Goal: Task Accomplishment & Management: Use online tool/utility

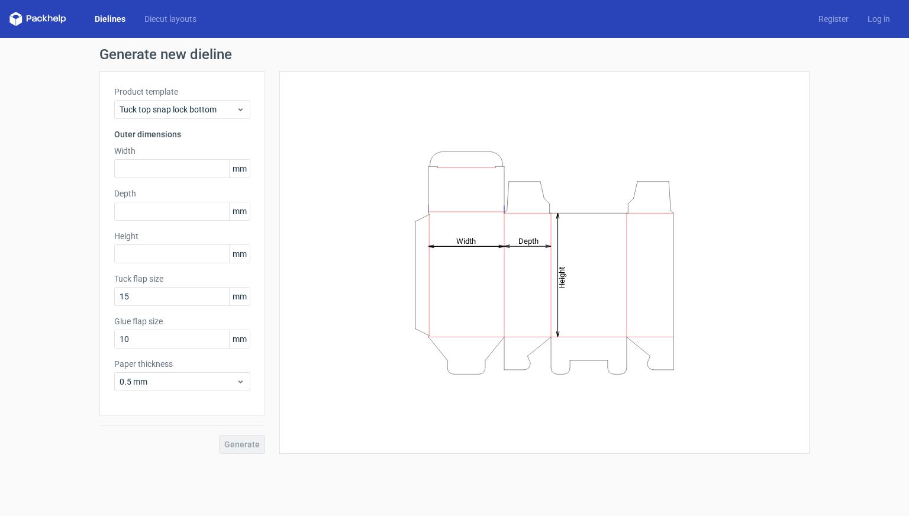
click at [256, 444] on div "Generate" at bounding box center [182, 434] width 166 height 38
click at [237, 106] on icon at bounding box center [240, 109] width 9 height 9
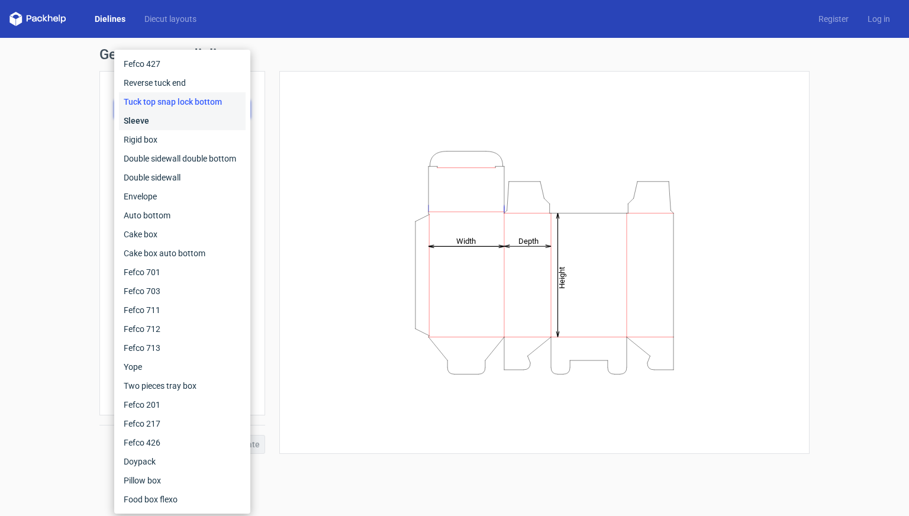
click at [218, 118] on div "Sleeve" at bounding box center [182, 120] width 127 height 19
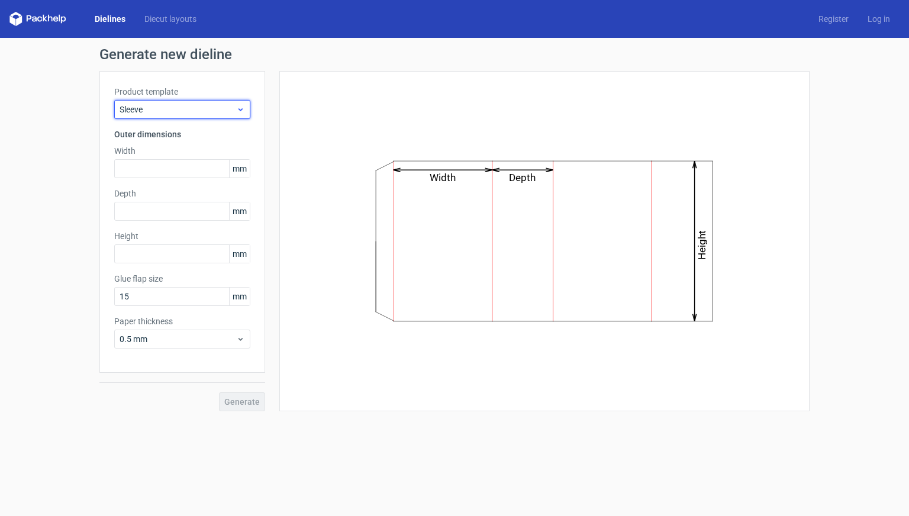
click at [224, 111] on span "Sleeve" at bounding box center [177, 110] width 117 height 12
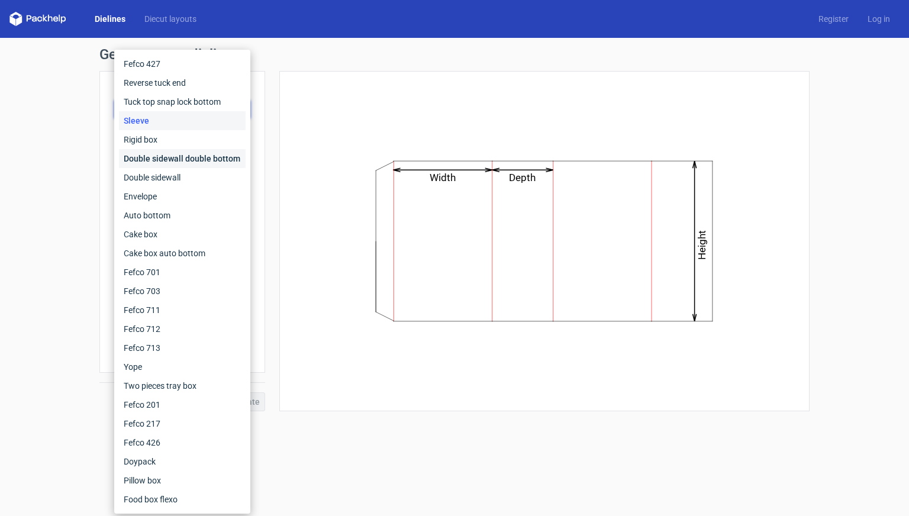
click at [216, 153] on div "Double sidewall double bottom" at bounding box center [182, 158] width 127 height 19
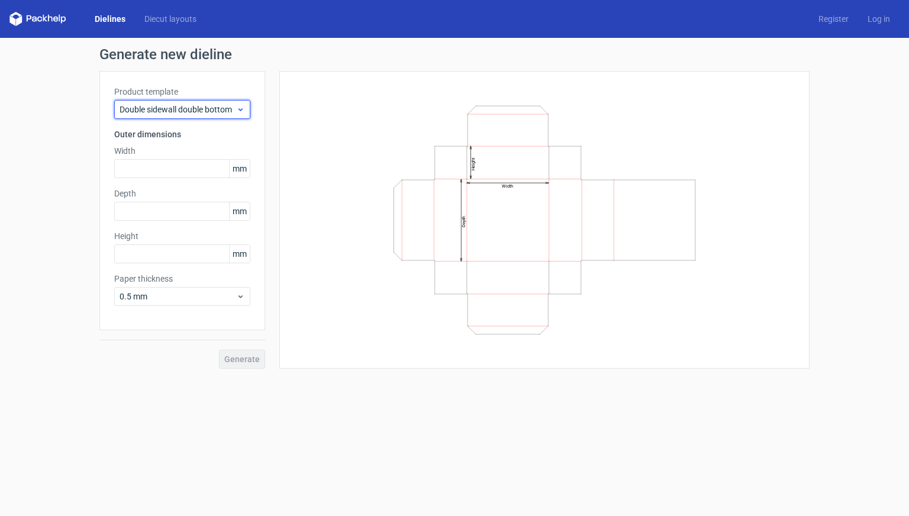
click at [220, 114] on span "Double sidewall double bottom" at bounding box center [177, 110] width 117 height 12
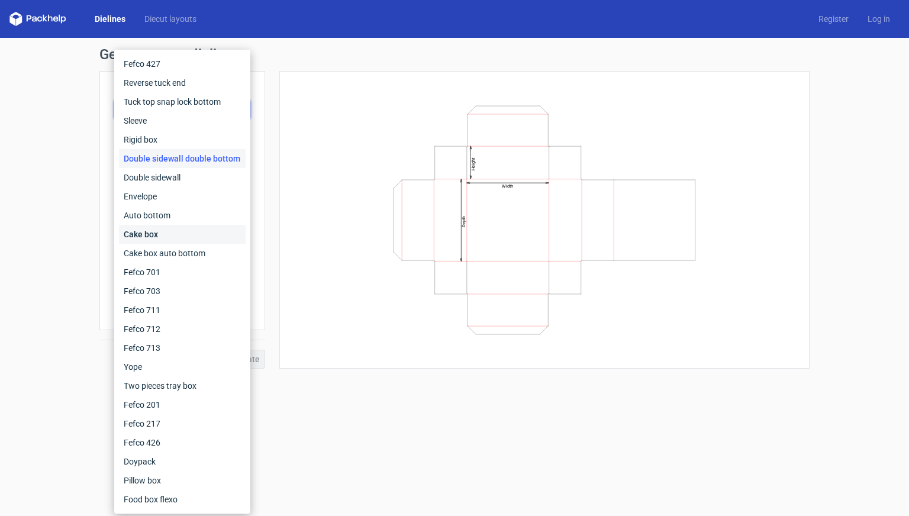
click at [190, 233] on div "Cake box" at bounding box center [182, 234] width 127 height 19
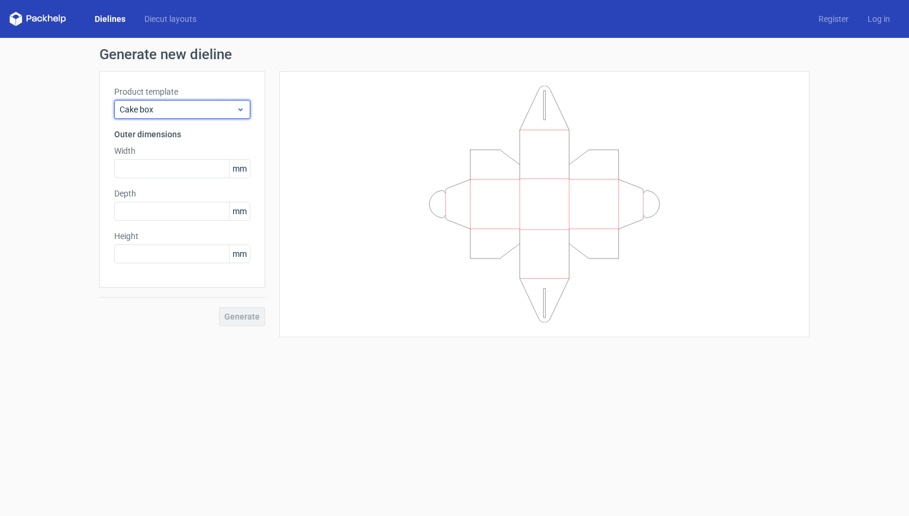
click at [224, 114] on span "Cake box" at bounding box center [177, 110] width 117 height 12
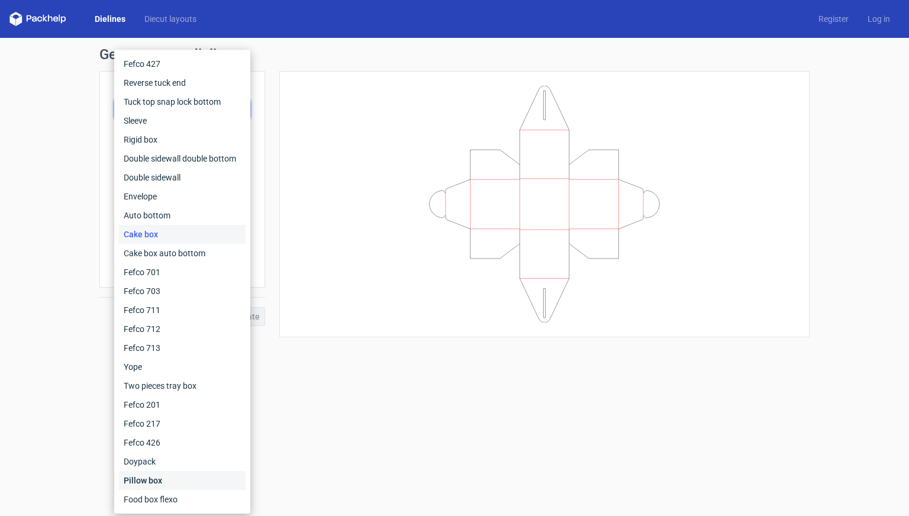
click at [176, 474] on div "Pillow box" at bounding box center [182, 480] width 127 height 19
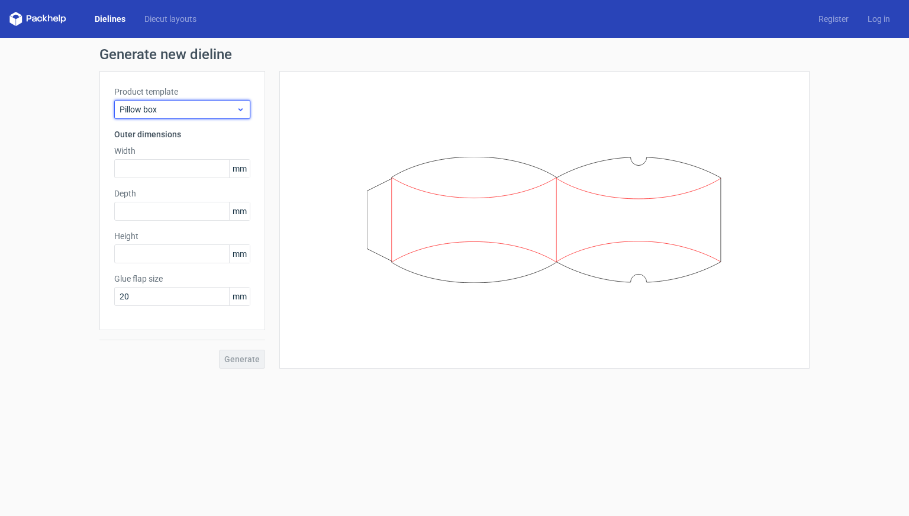
click at [217, 106] on span "Pillow box" at bounding box center [177, 110] width 117 height 12
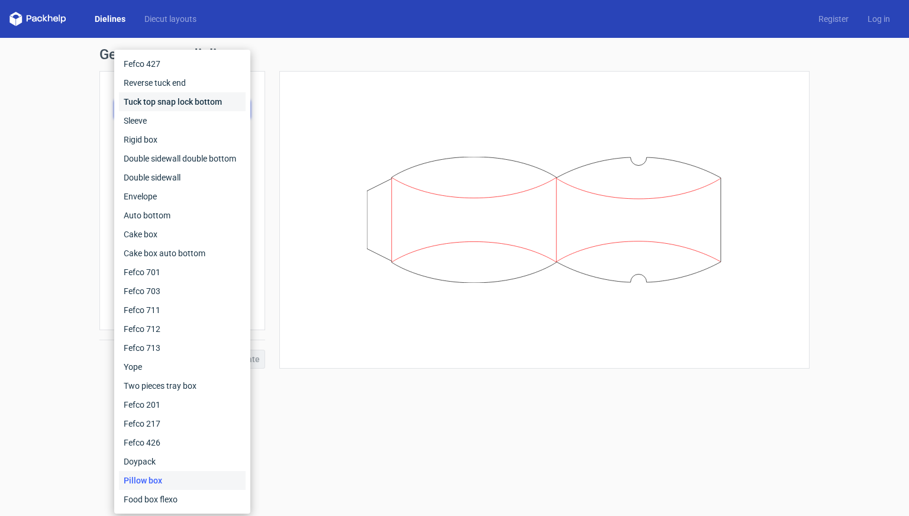
click at [208, 101] on div "Tuck top snap lock bottom" at bounding box center [182, 101] width 127 height 19
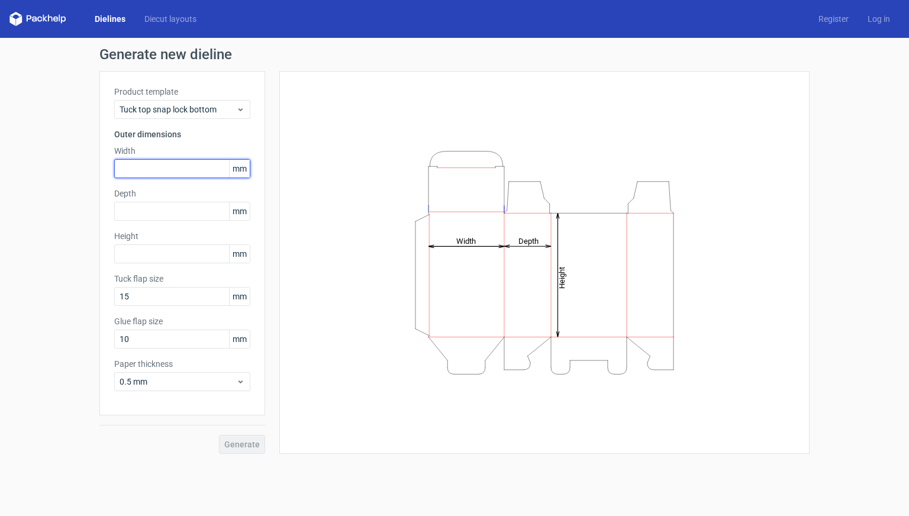
click at [204, 172] on input "text" at bounding box center [182, 168] width 136 height 19
type input "20"
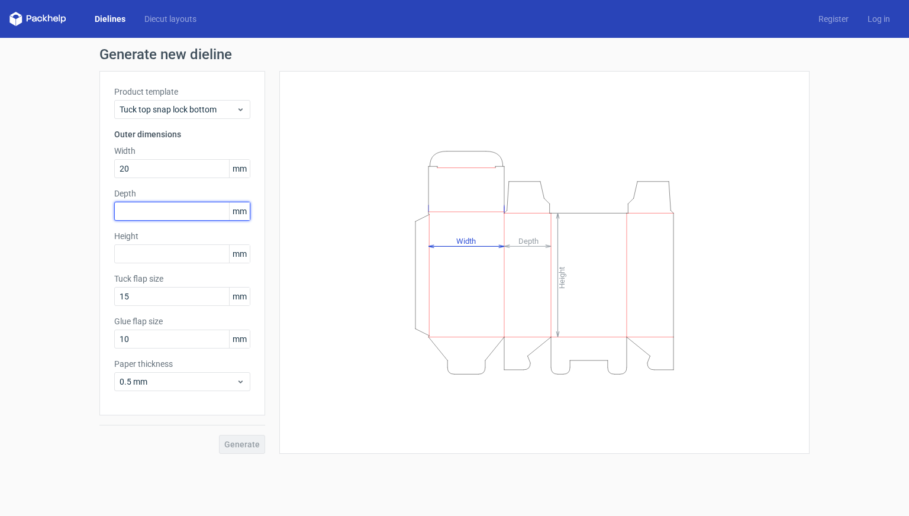
click at [192, 211] on div "Depth mm" at bounding box center [182, 204] width 136 height 33
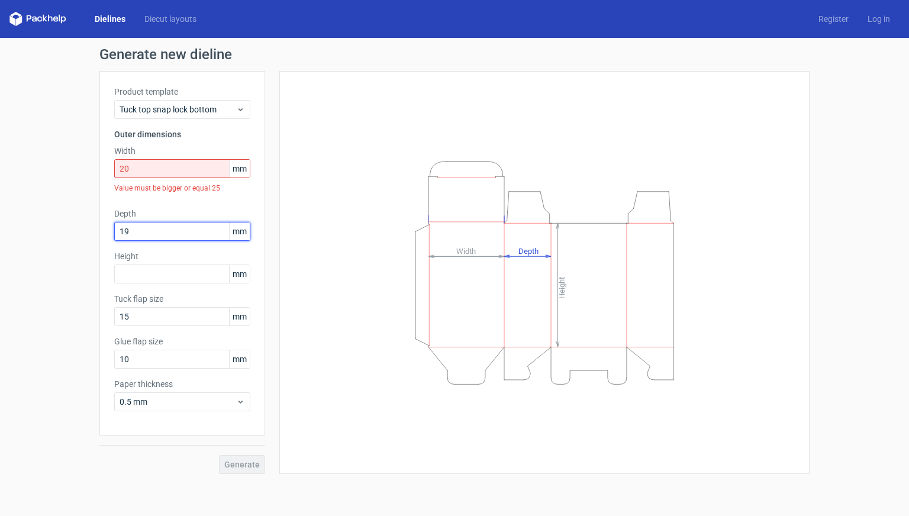
type input "19"
click at [238, 173] on span "mm" at bounding box center [239, 169] width 21 height 18
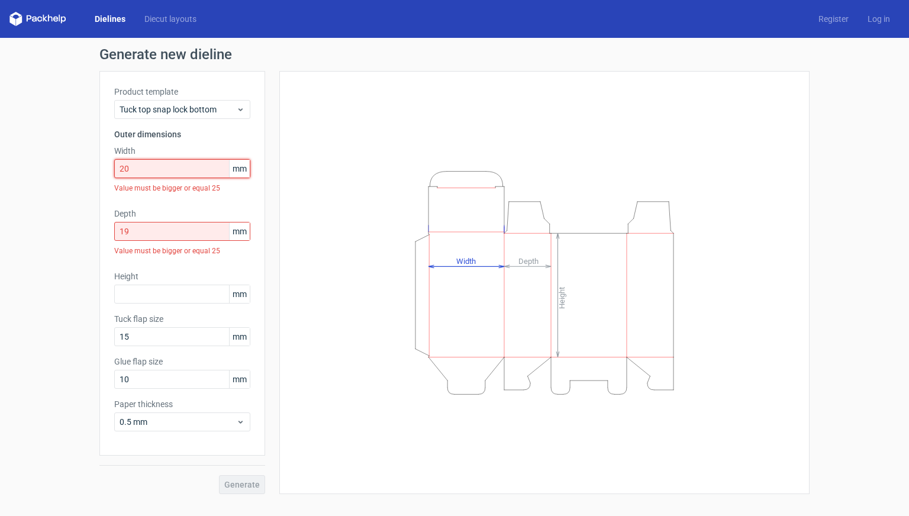
click at [141, 172] on input "20" at bounding box center [182, 168] width 136 height 19
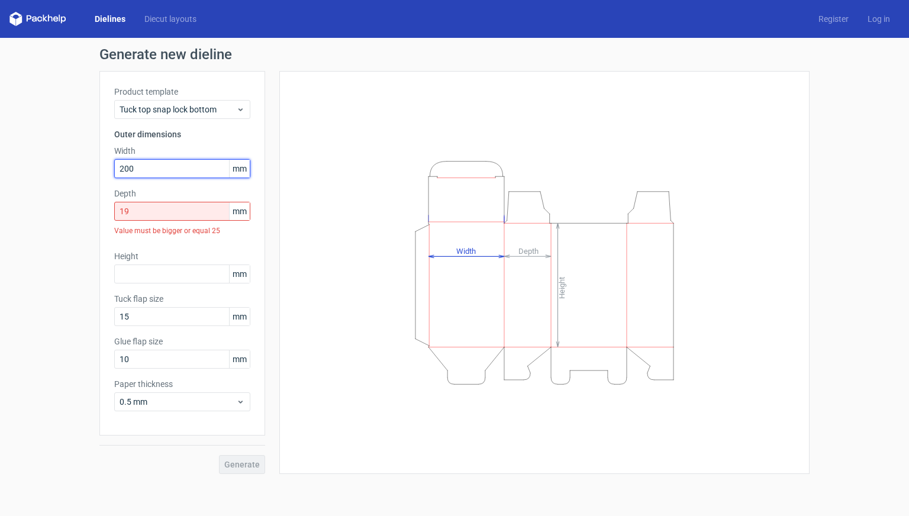
type input "200"
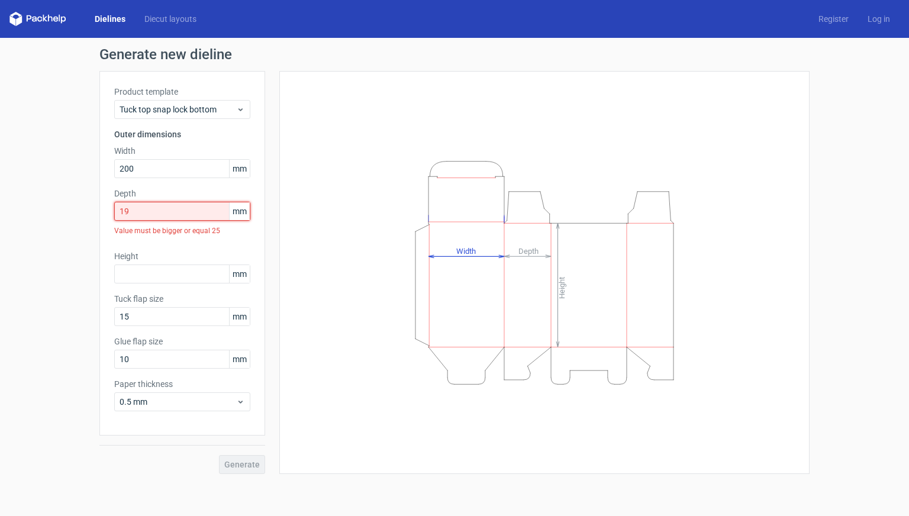
click at [132, 212] on input "19" at bounding box center [182, 211] width 136 height 19
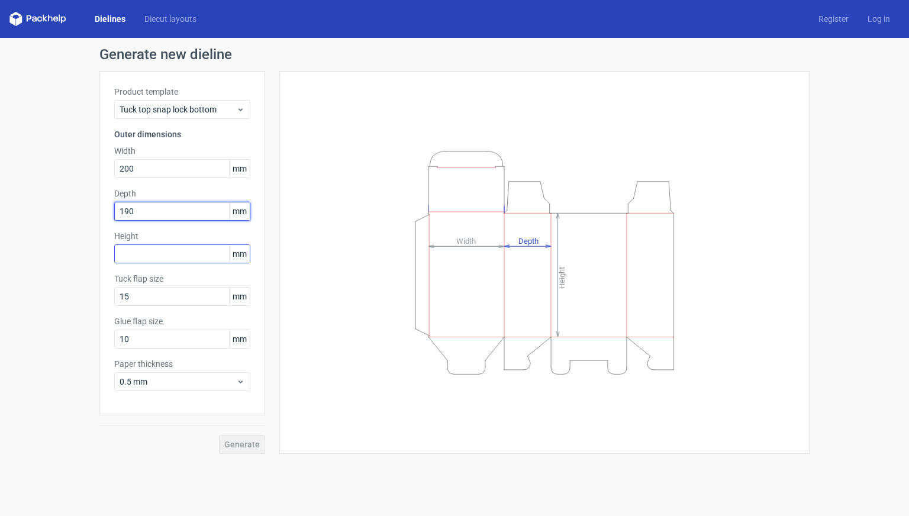
type input "190"
click at [128, 256] on input "text" at bounding box center [182, 253] width 136 height 19
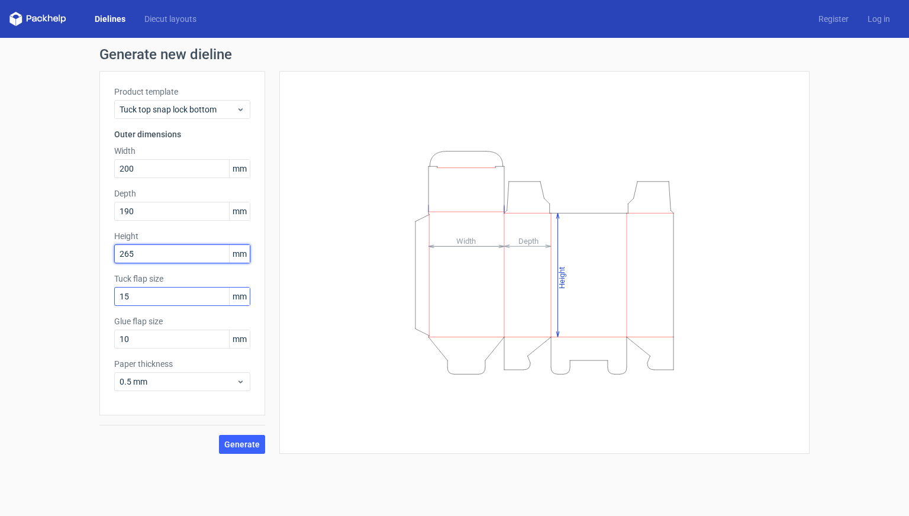
type input "265"
click at [164, 294] on input "15" at bounding box center [182, 296] width 136 height 19
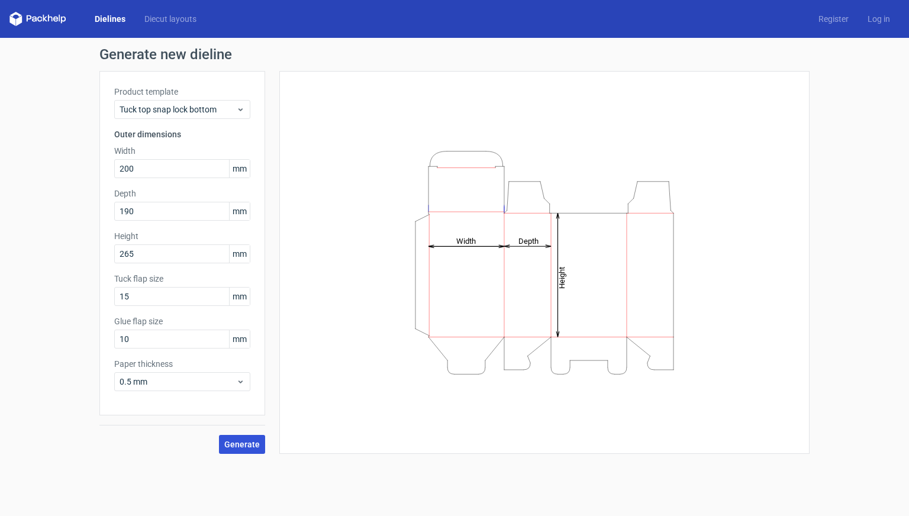
click at [243, 443] on span "Generate" at bounding box center [241, 444] width 35 height 8
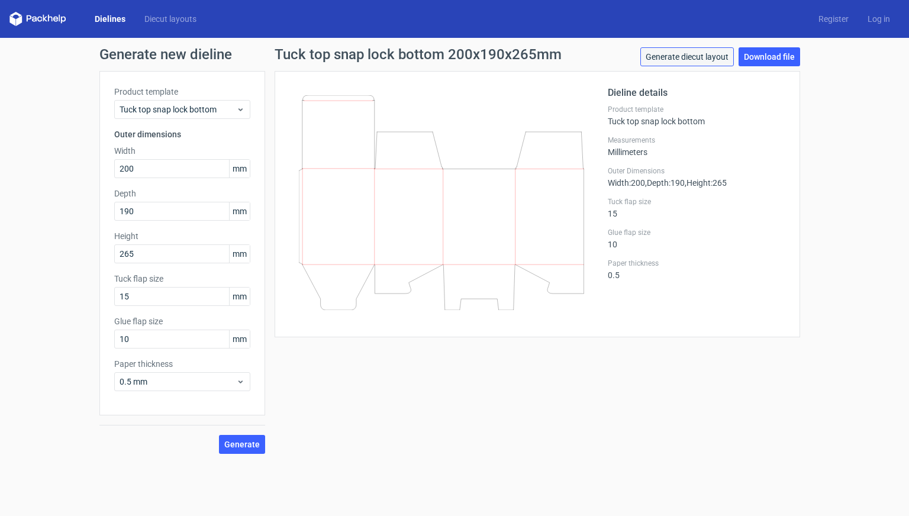
click at [707, 57] on link "Generate diecut layout" at bounding box center [686, 56] width 93 height 19
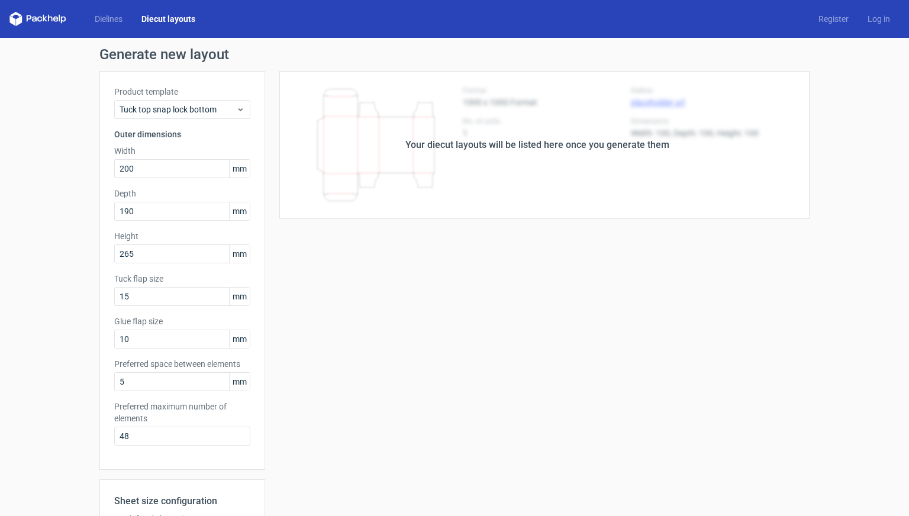
click at [623, 148] on div "Your diecut layouts will be listed here once you generate them" at bounding box center [537, 145] width 264 height 14
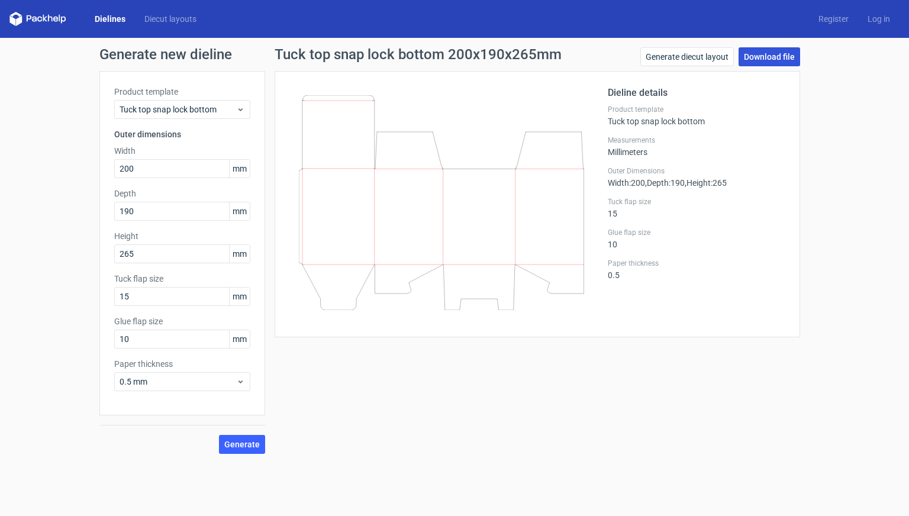
click at [770, 59] on link "Download file" at bounding box center [769, 56] width 62 height 19
click at [459, 393] on div "Tuck top snap lock bottom 200x190x265mm Generate diecut layout Download file Di…" at bounding box center [537, 250] width 544 height 406
click at [539, 441] on div "Tuck top snap lock bottom 200x190x265mm Generate diecut layout Download file Di…" at bounding box center [537, 250] width 544 height 406
click at [183, 170] on input "200" at bounding box center [182, 168] width 136 height 19
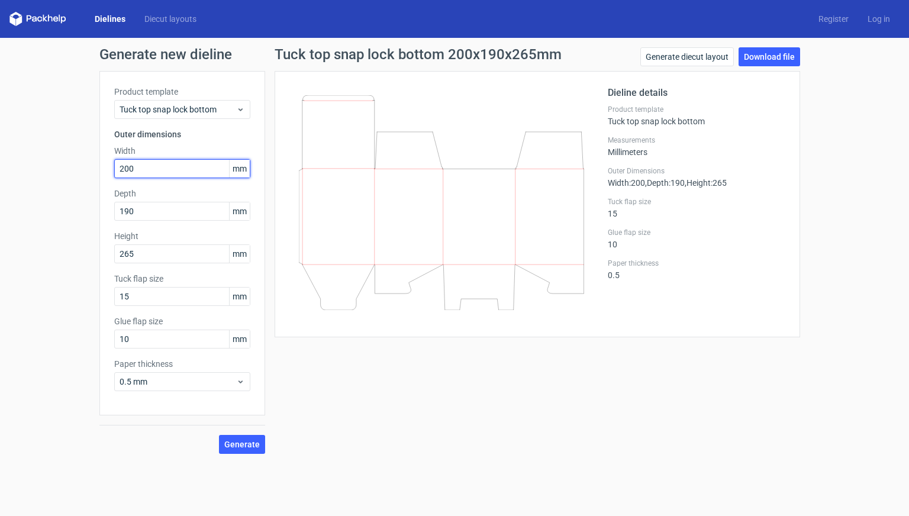
click at [183, 170] on input "200" at bounding box center [182, 168] width 136 height 19
type input "100"
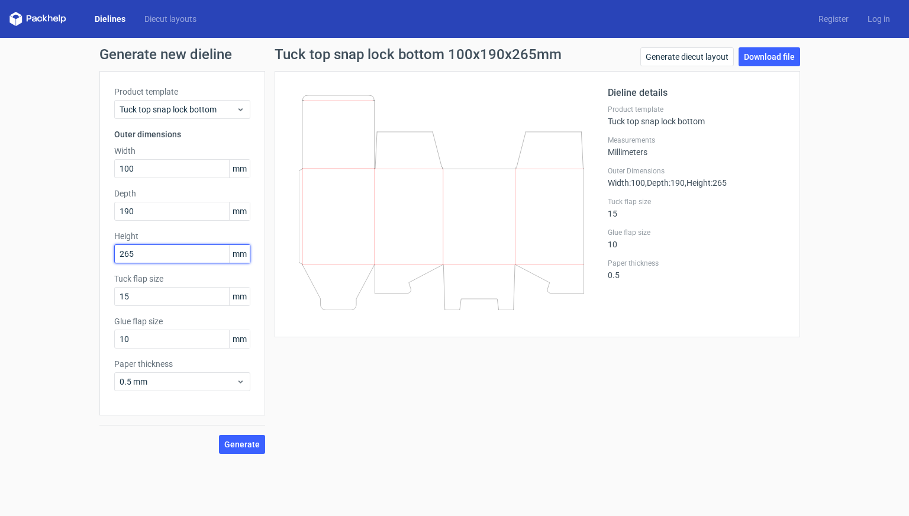
click at [167, 251] on input "265" at bounding box center [182, 253] width 136 height 19
type input "100"
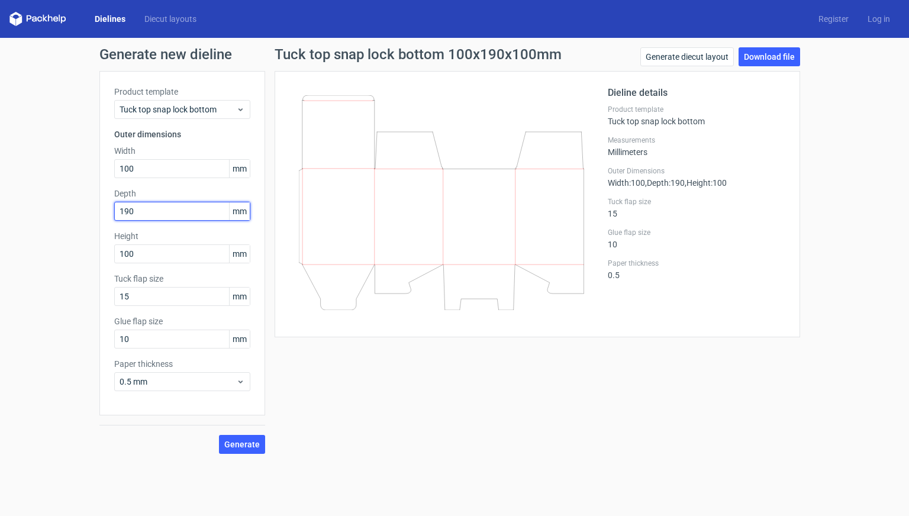
click at [155, 212] on input "190" at bounding box center [182, 211] width 136 height 19
type input "50"
click at [206, 237] on label "Height" at bounding box center [182, 236] width 136 height 12
click at [243, 441] on span "Generate" at bounding box center [241, 444] width 35 height 8
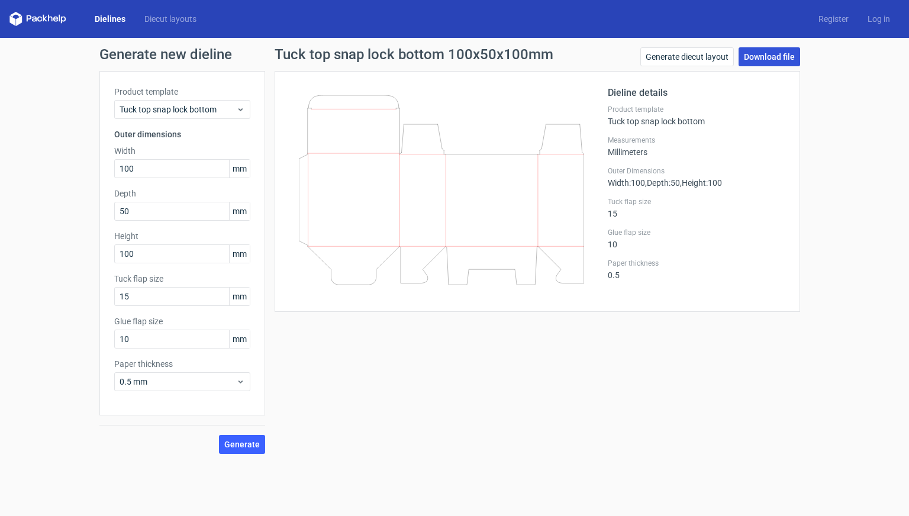
click at [764, 57] on link "Download file" at bounding box center [769, 56] width 62 height 19
